Goal: Book appointment/travel/reservation

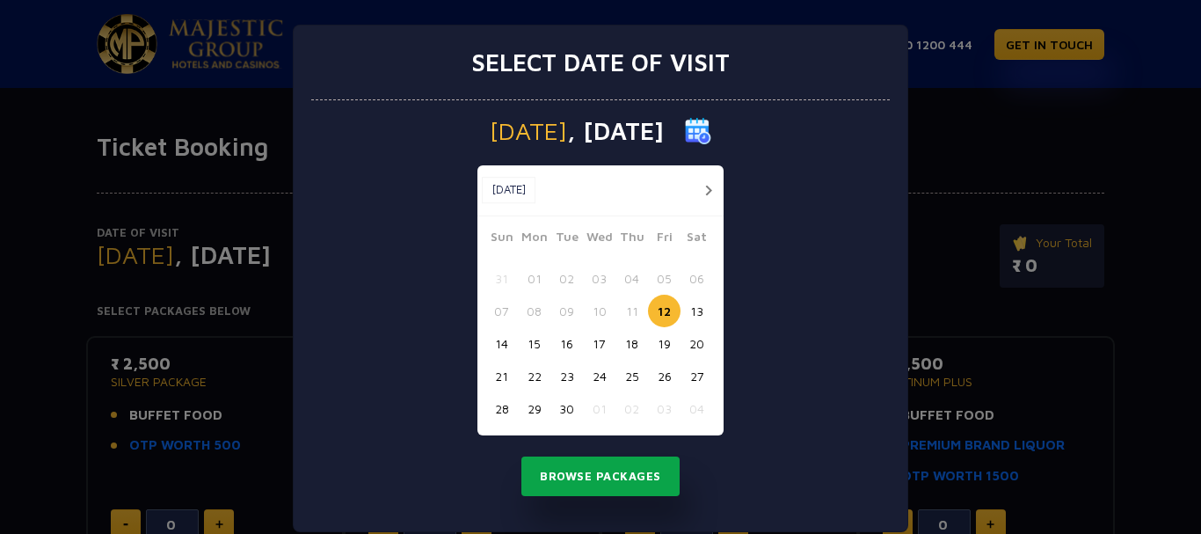
click at [626, 492] on button "Browse Packages" at bounding box center [600, 476] width 158 height 40
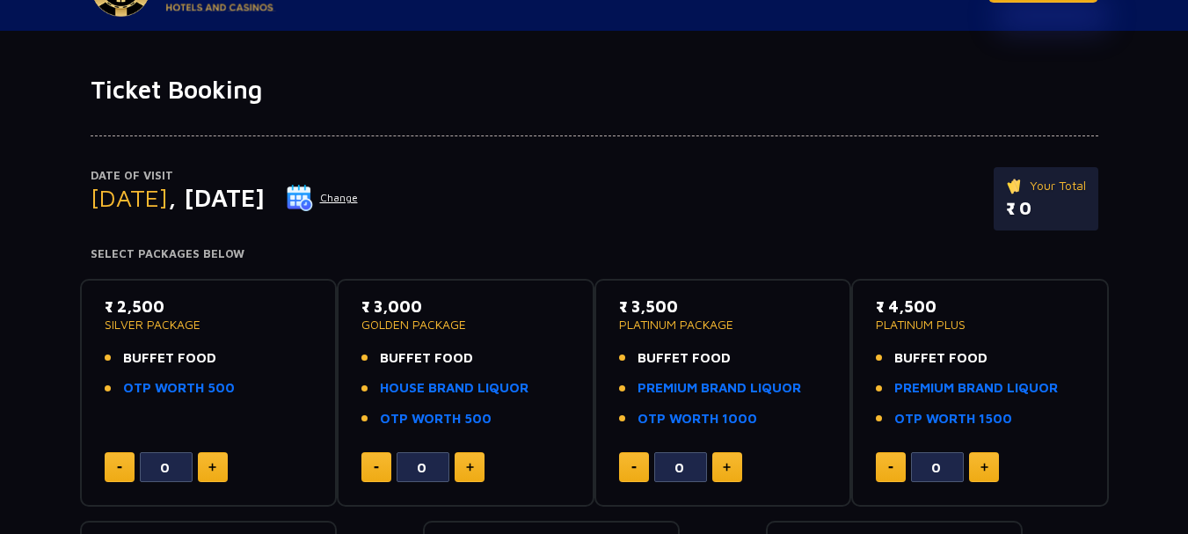
scroll to position [88, 0]
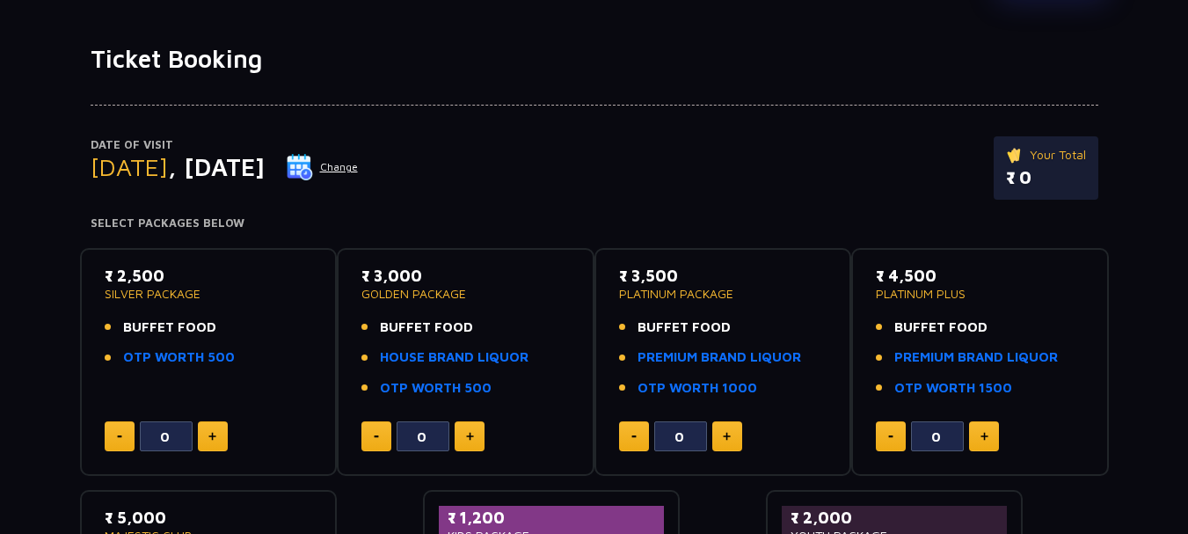
drag, startPoint x: 115, startPoint y: 278, endPoint x: 198, endPoint y: 294, distance: 84.2
click at [198, 294] on div "₹ 2,500 SILVER PACKAGE" at bounding box center [209, 282] width 208 height 36
click at [194, 325] on span "BUFFET FOOD" at bounding box center [169, 327] width 93 height 20
drag, startPoint x: 164, startPoint y: 331, endPoint x: 181, endPoint y: 330, distance: 17.7
click at [181, 330] on span "BUFFET FOOD" at bounding box center [169, 327] width 93 height 20
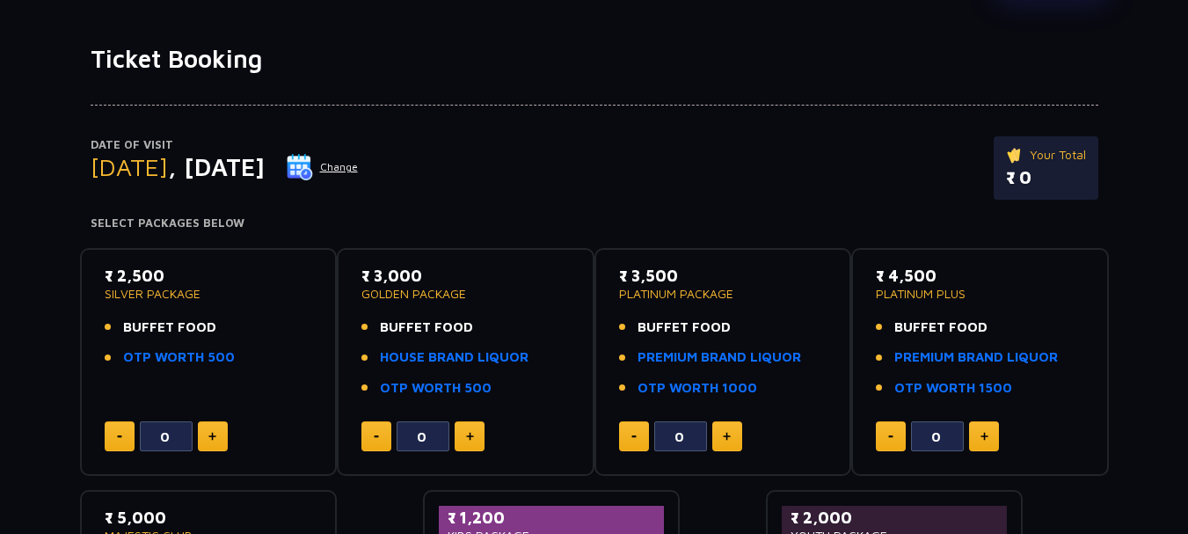
click at [204, 334] on span "BUFFET FOOD" at bounding box center [169, 327] width 93 height 20
drag, startPoint x: 222, startPoint y: 328, endPoint x: 211, endPoint y: 320, distance: 13.2
click at [211, 320] on li "BUFFET FOOD" at bounding box center [209, 327] width 208 height 20
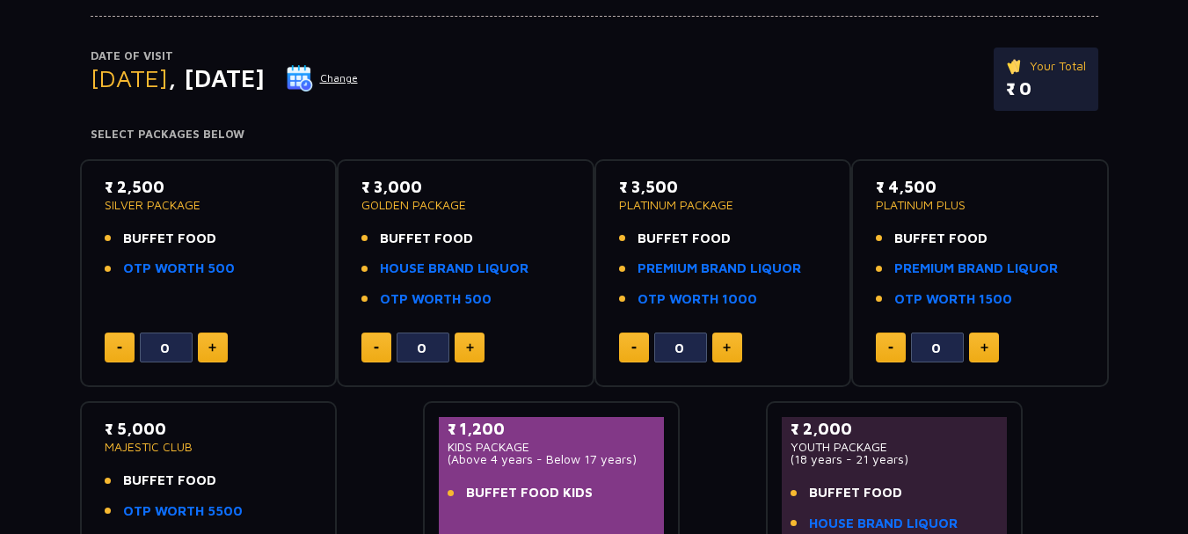
scroll to position [176, 0]
